Goal: Task Accomplishment & Management: Use online tool/utility

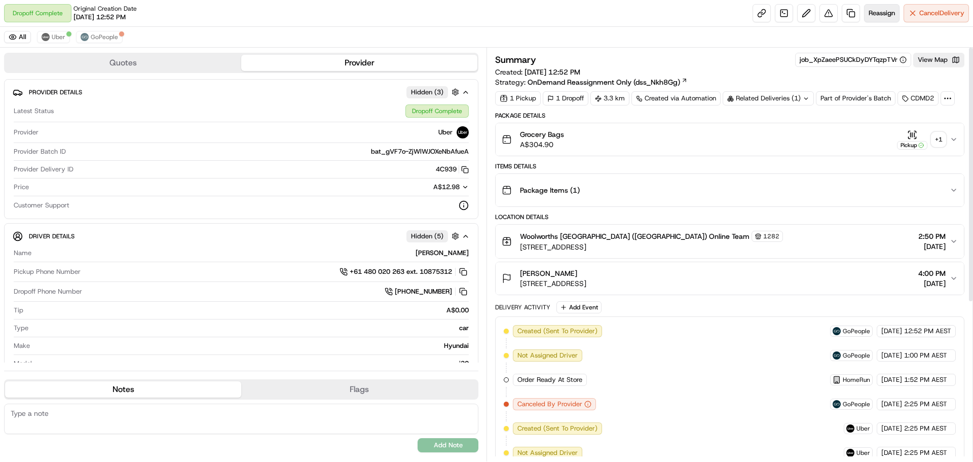
click at [883, 7] on button "Reassign" at bounding box center [881, 13] width 35 height 18
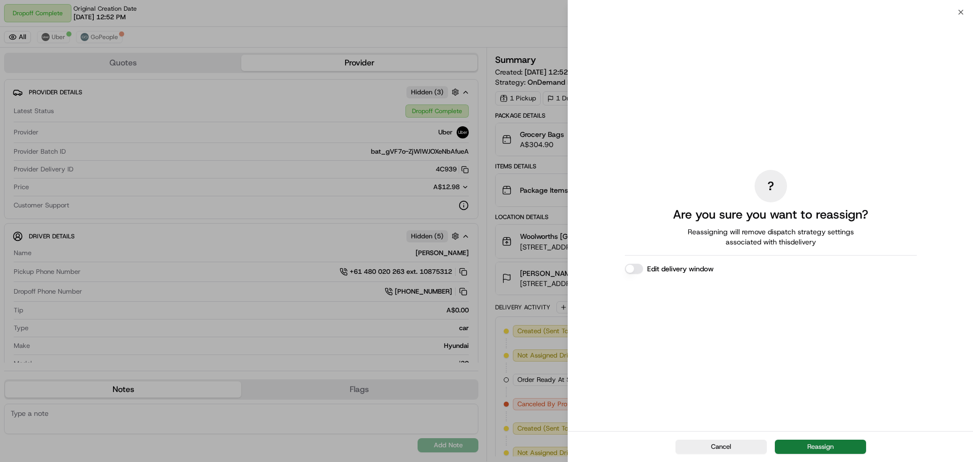
click at [801, 447] on button "Reassign" at bounding box center [820, 446] width 91 height 14
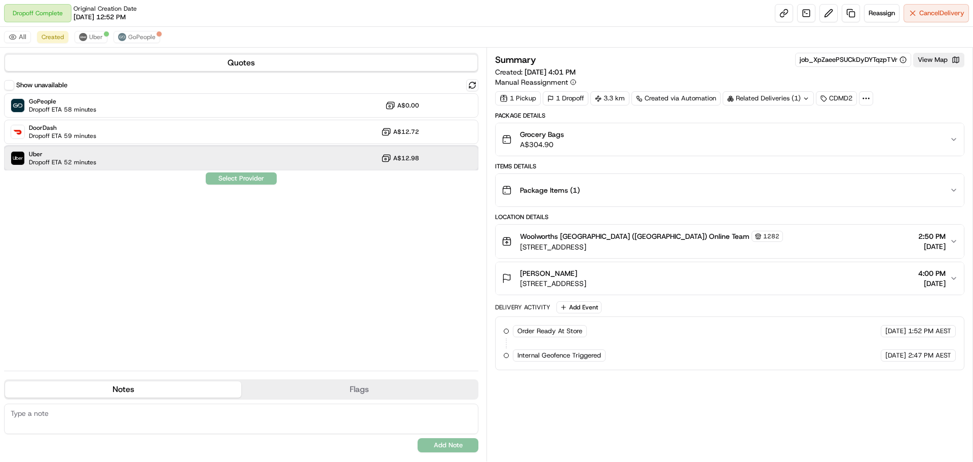
click at [132, 157] on div "Uber Dropoff ETA 52 minutes A$12.98" at bounding box center [241, 158] width 474 height 24
click at [260, 177] on button "Assign Provider" at bounding box center [241, 178] width 72 height 12
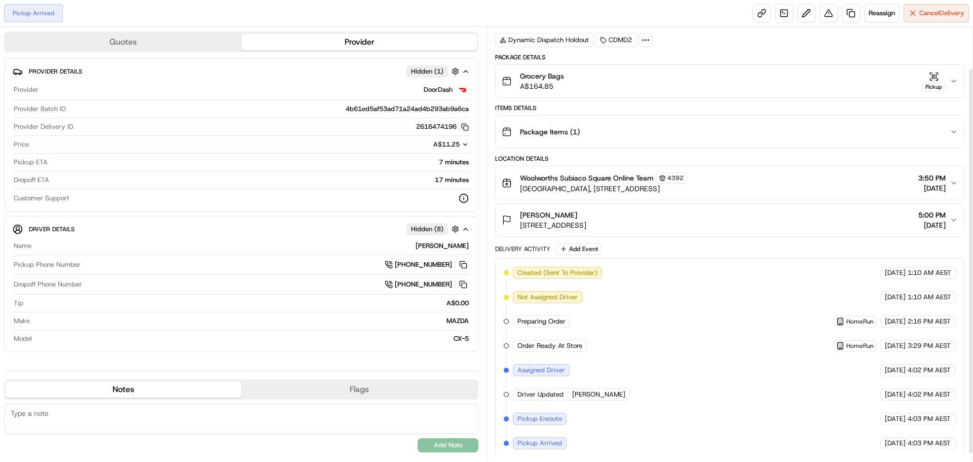
scroll to position [55, 0]
